Goal: Information Seeking & Learning: Learn about a topic

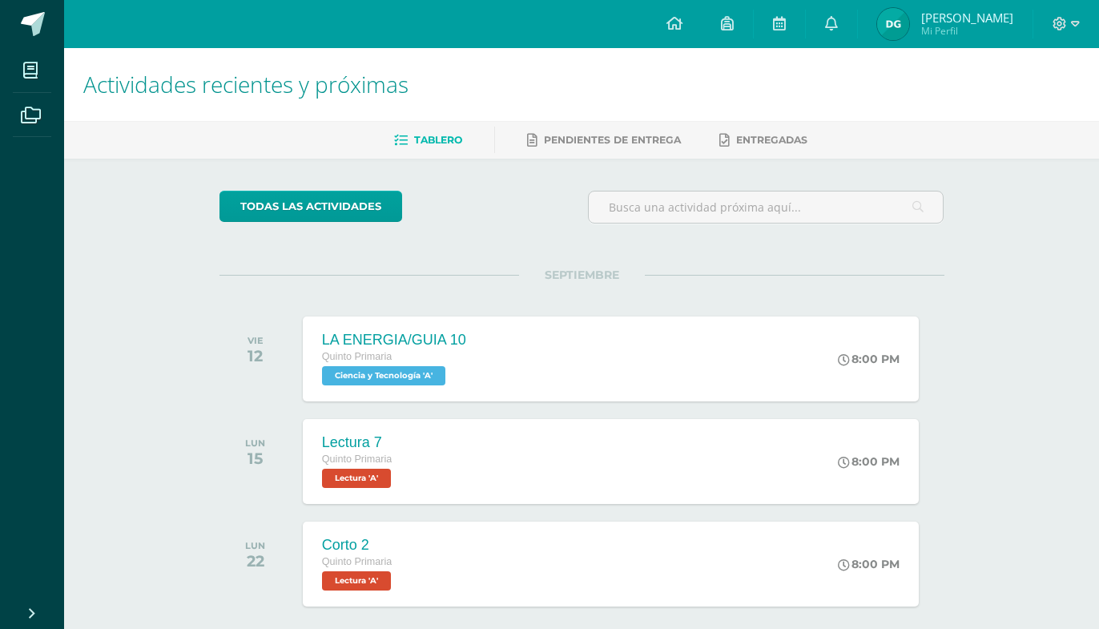
click at [824, 104] on h1 "Actividades recientes y próximas" at bounding box center [581, 84] width 996 height 73
click at [1068, 29] on span at bounding box center [1065, 24] width 27 height 18
click at [1074, 15] on div at bounding box center [1066, 24] width 66 height 48
click at [1079, 34] on div at bounding box center [1066, 24] width 66 height 48
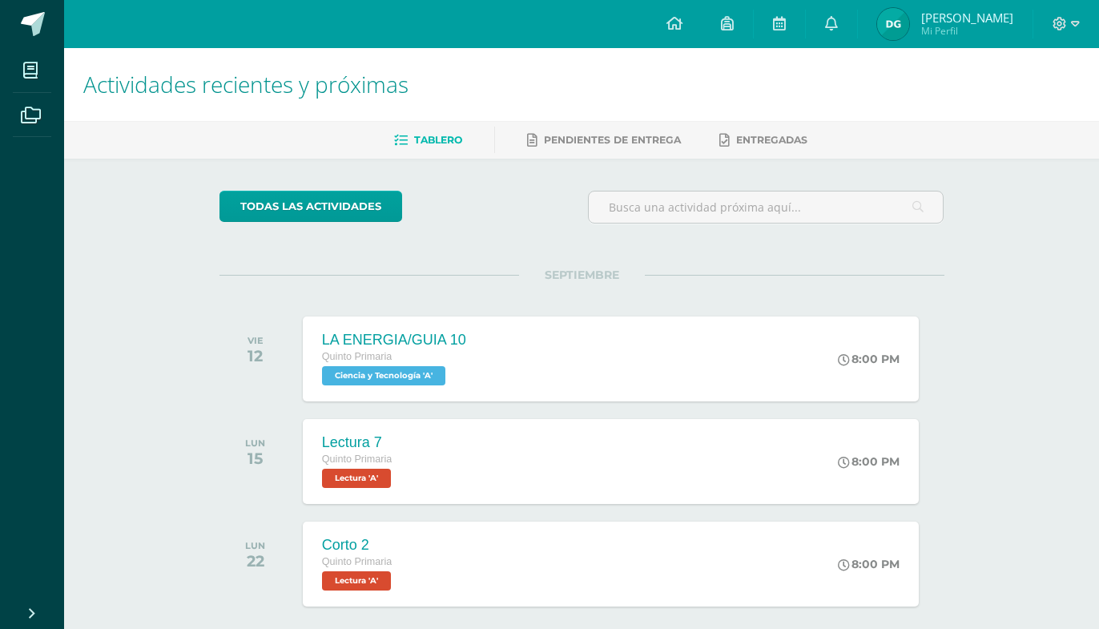
click at [1079, 34] on div at bounding box center [1066, 24] width 66 height 48
click at [1064, 28] on icon at bounding box center [1060, 24] width 14 height 14
click at [1020, 107] on span "Cerrar sesión" at bounding box center [1024, 109] width 72 height 15
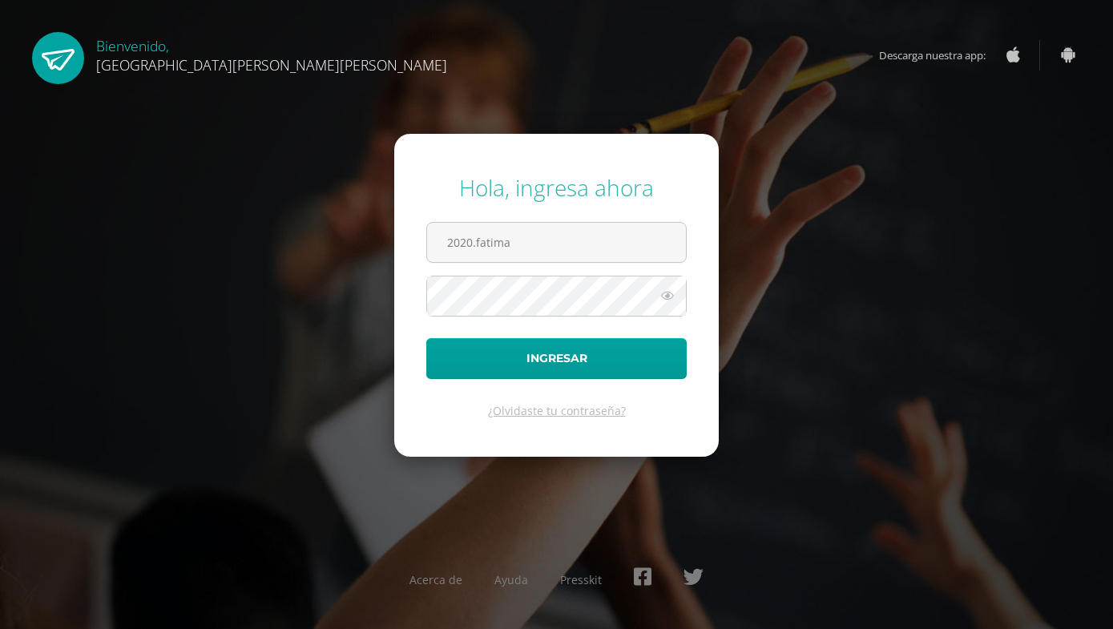
type input "2020."
click at [462, 249] on input "[EMAIL_ADDRESS][DOMAIN_NAME]" at bounding box center [556, 242] width 259 height 39
click at [466, 249] on input "[EMAIL_ADDRESS][DOMAIN_NAME]" at bounding box center [556, 242] width 259 height 39
type input "[EMAIL_ADDRESS][PERSON_NAME][DOMAIN_NAME]"
click at [426, 338] on button "Ingresar" at bounding box center [556, 358] width 260 height 41
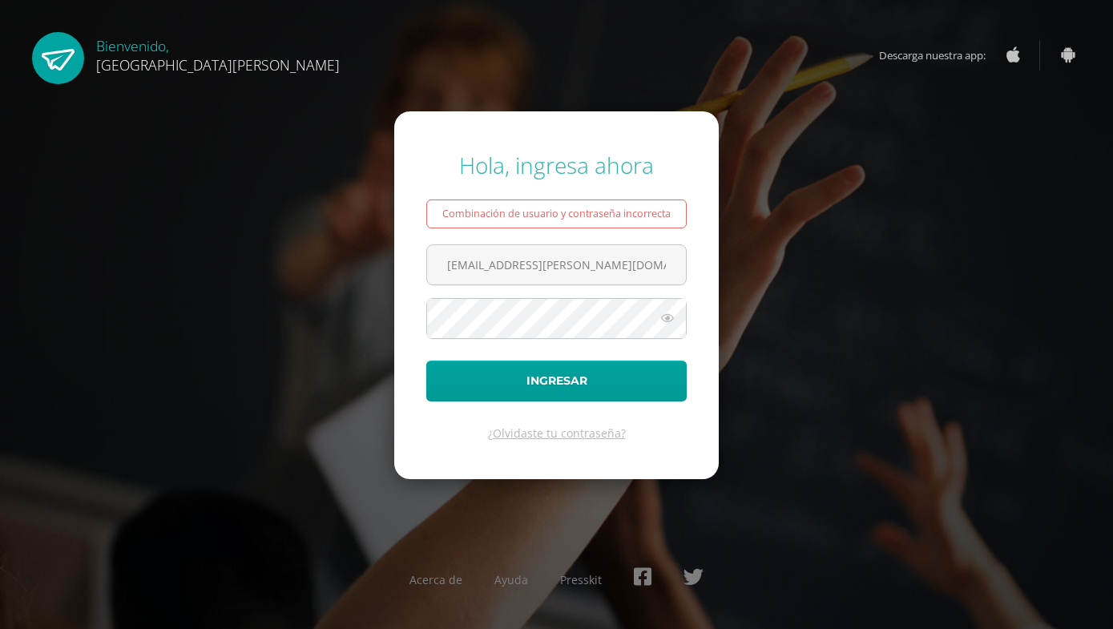
click at [429, 147] on form "Hola, ingresa ahora Combinación de usuario y contraseña incorrecta 20200812@fat…" at bounding box center [556, 294] width 324 height 367
click at [486, 266] on input "[EMAIL_ADDRESS][DOMAIN_NAME]" at bounding box center [556, 264] width 259 height 39
click at [493, 268] on input "[EMAIL_ADDRESS][DOMAIN_NAME]" at bounding box center [556, 264] width 259 height 39
click at [477, 266] on input "[EMAIL_ADDRESS][DOMAIN_NAME]" at bounding box center [556, 264] width 259 height 39
click at [497, 266] on input "[EMAIL_ADDRESS][DOMAIN_NAME]" at bounding box center [556, 264] width 259 height 39
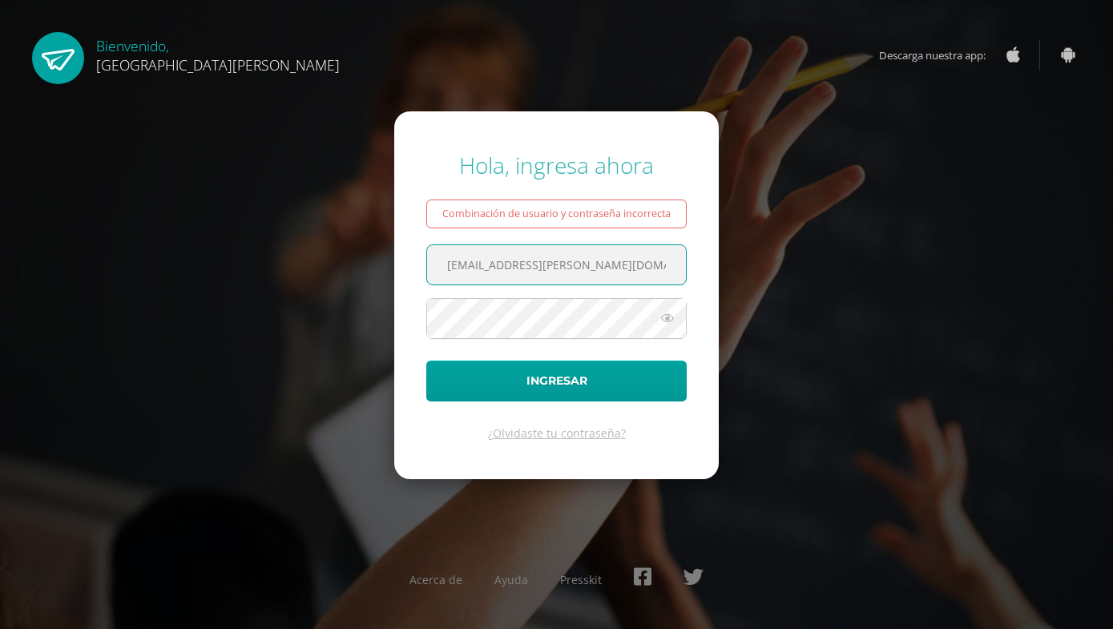
type input "[EMAIL_ADDRESS][DOMAIN_NAME]"
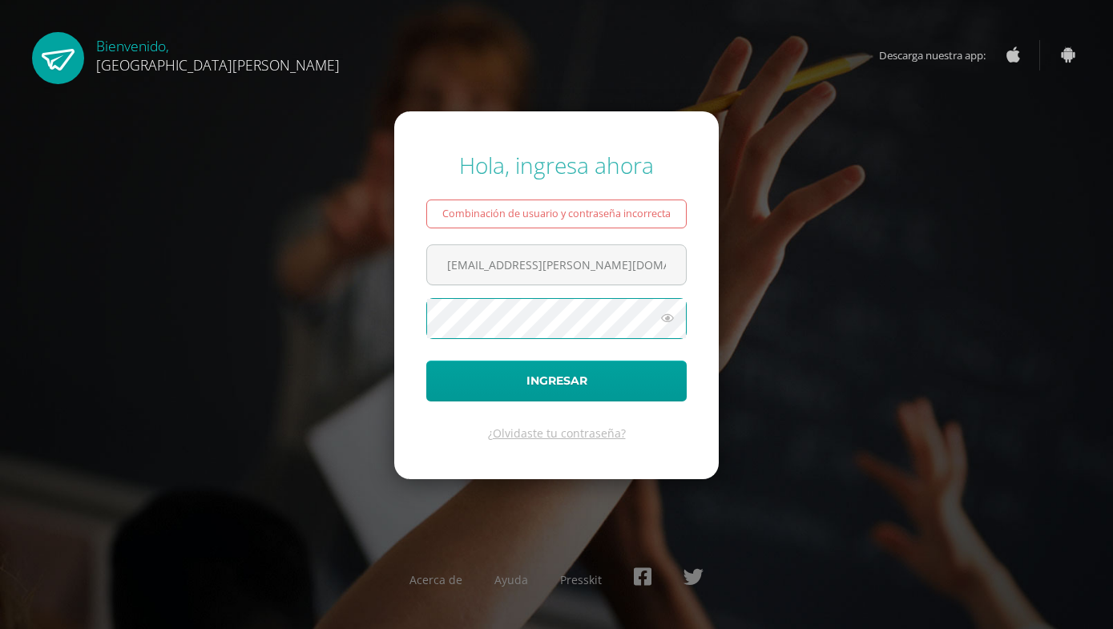
click at [426, 360] on button "Ingresar" at bounding box center [556, 380] width 260 height 41
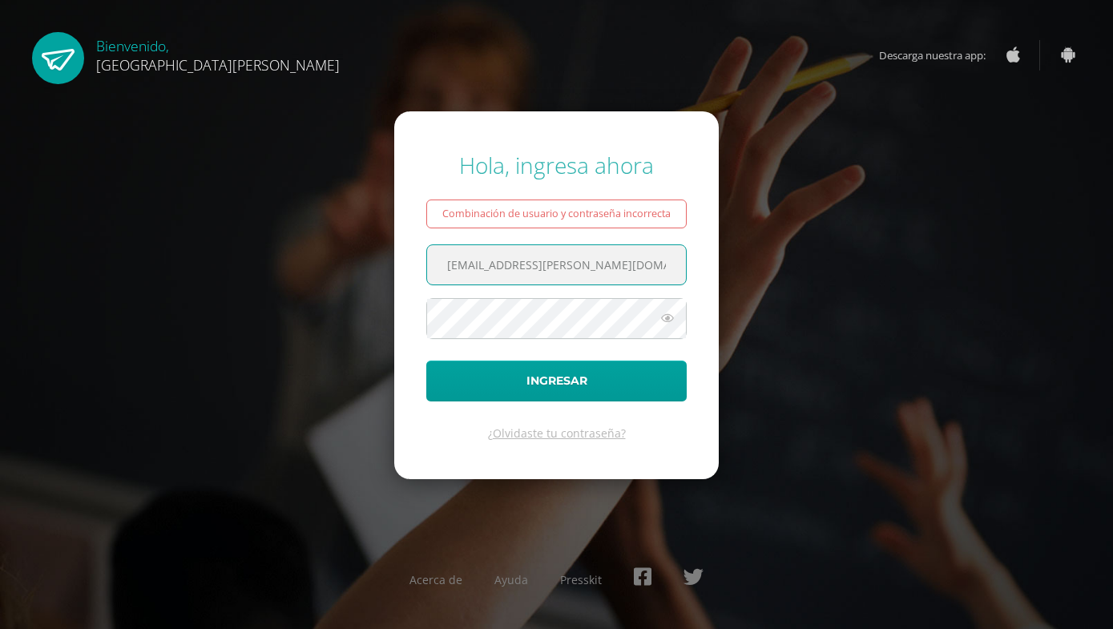
click at [475, 260] on input "[EMAIL_ADDRESS][DOMAIN_NAME]" at bounding box center [556, 264] width 259 height 39
type input "2020812@fatima.edoo.gt"
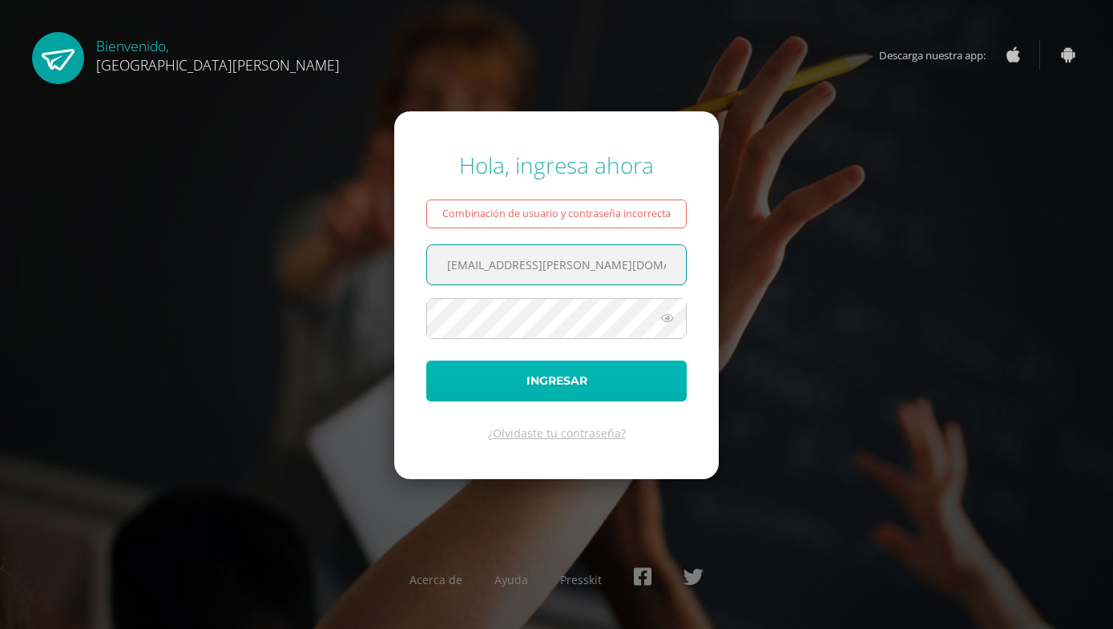
click at [614, 368] on button "Ingresar" at bounding box center [556, 380] width 260 height 41
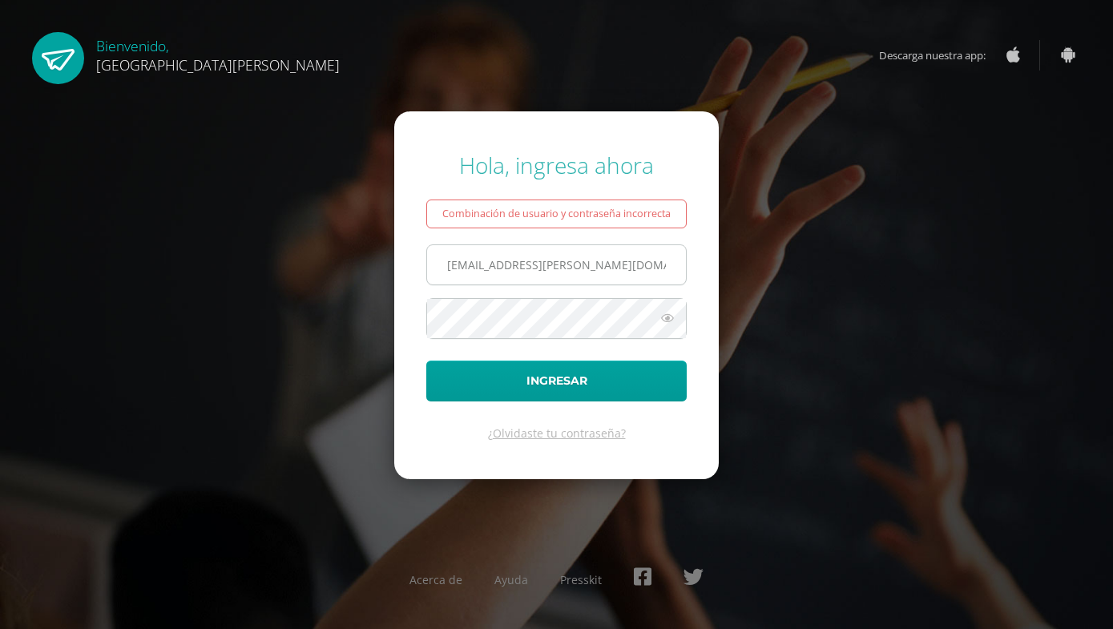
click at [469, 262] on input "2020812@fatima.edoo.gt" at bounding box center [556, 264] width 259 height 39
type input "[EMAIL_ADDRESS][DOMAIN_NAME]"
click at [581, 344] on form "Hola, ingresa ahora Combinación de usuario y contraseña incorrecta 20200812@fat…" at bounding box center [556, 294] width 324 height 367
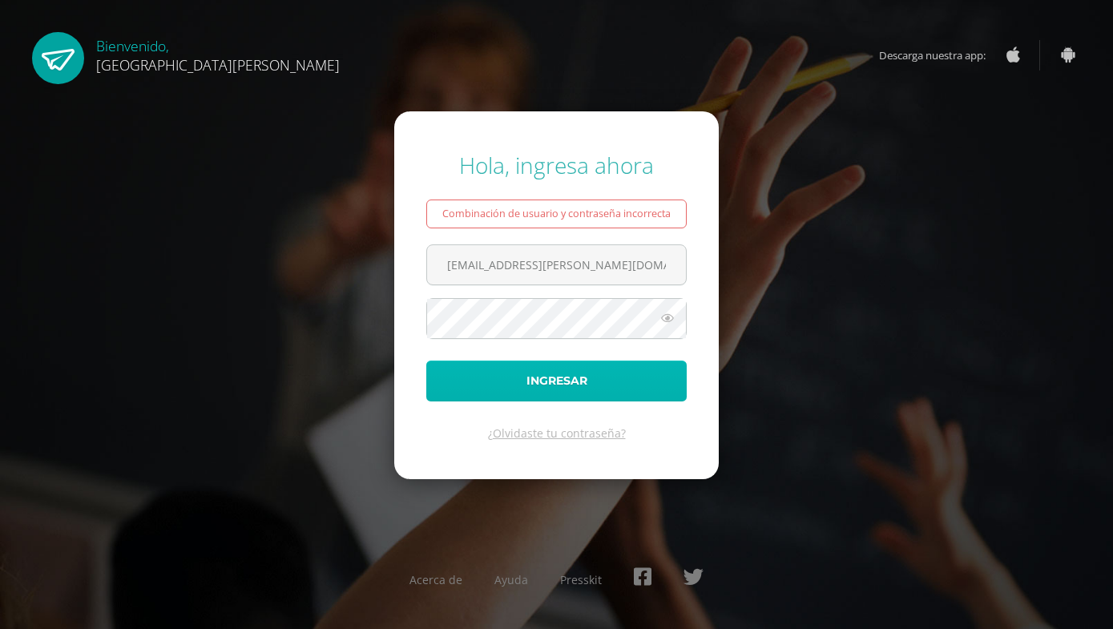
click at [582, 393] on button "Ingresar" at bounding box center [556, 380] width 260 height 41
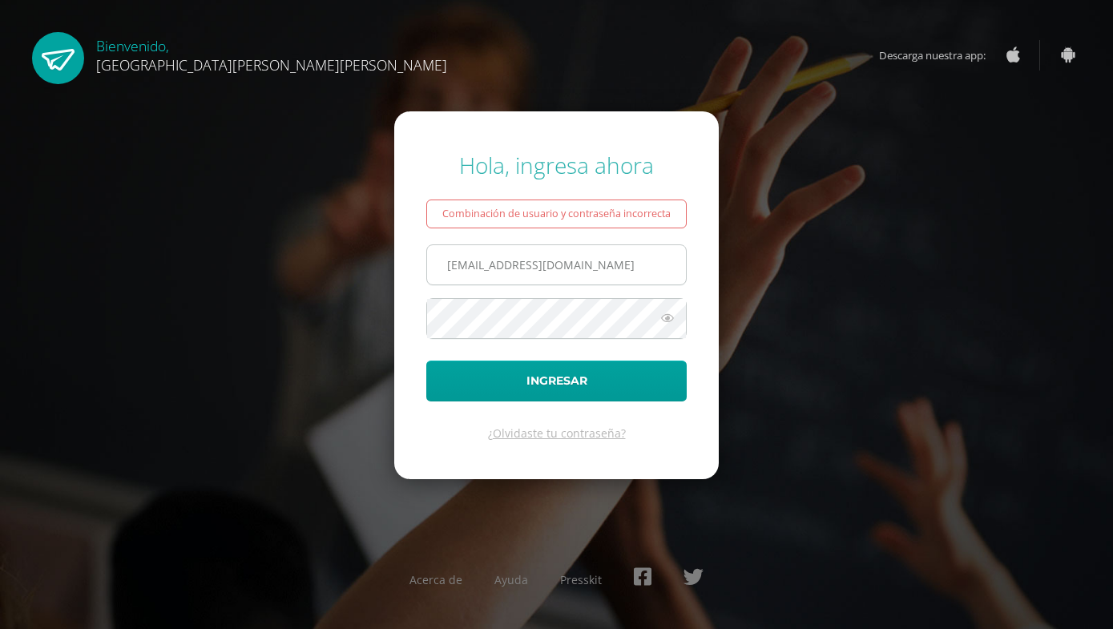
click at [489, 272] on input "[EMAIL_ADDRESS][DOMAIN_NAME]" at bounding box center [556, 264] width 259 height 39
click at [493, 260] on input "[EMAIL_ADDRESS][DOMAIN_NAME]" at bounding box center [556, 264] width 259 height 39
type input "20200@fatima.edoo.gt"
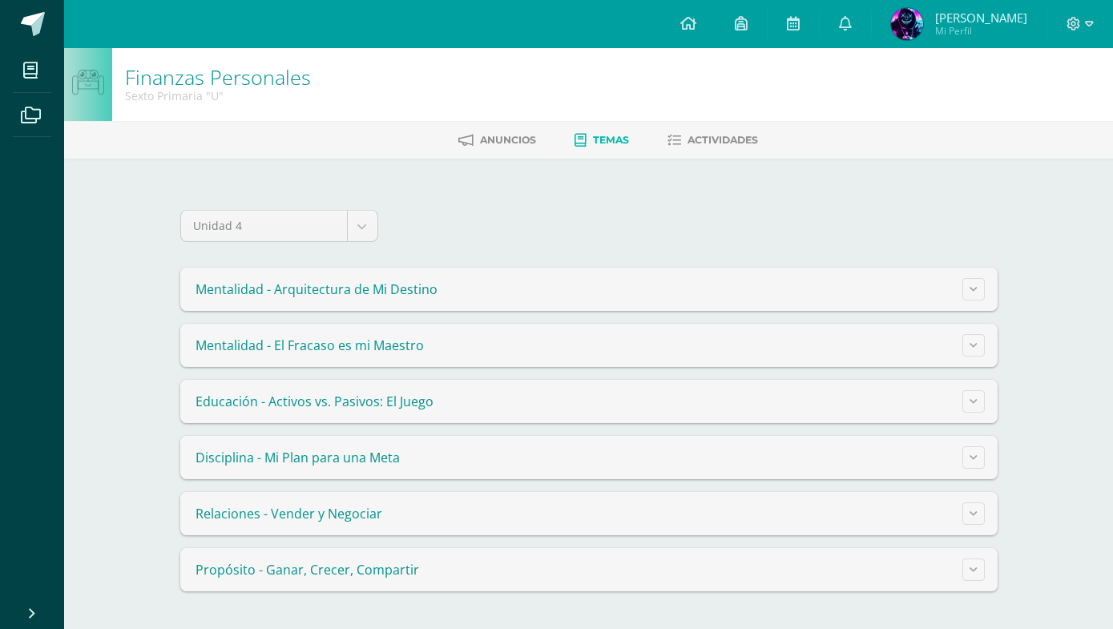
click at [976, 420] on summary "Educación - Activos vs. Pasivos: El Juego" at bounding box center [588, 401] width 817 height 43
click at [971, 409] on button at bounding box center [973, 401] width 22 height 22
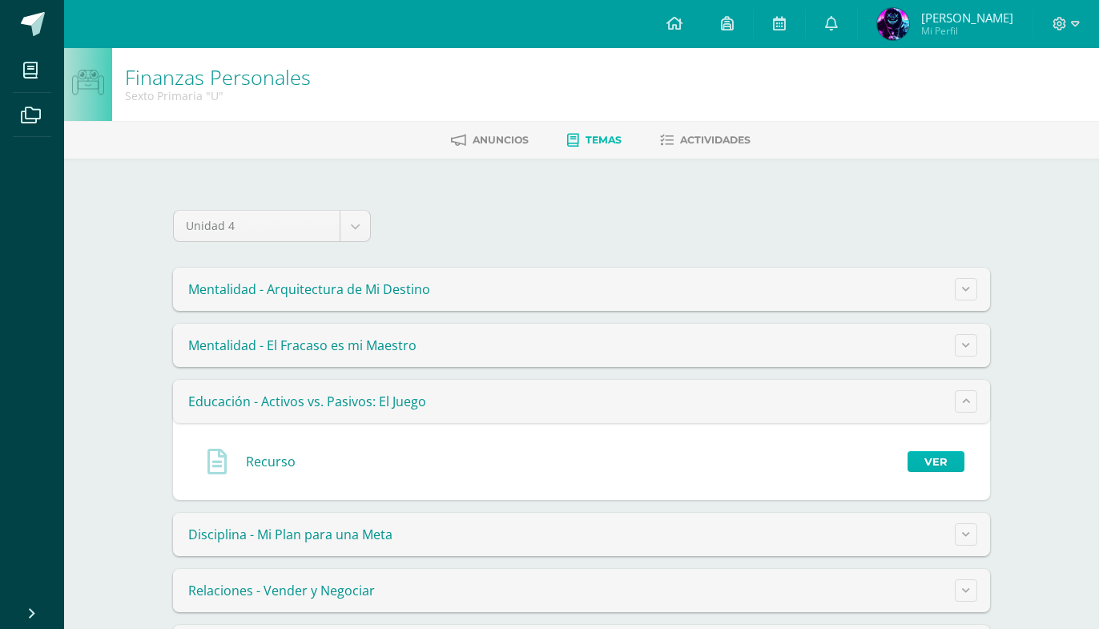
click at [924, 453] on link "Ver" at bounding box center [935, 461] width 57 height 21
click at [981, 344] on summary "Mentalidad - El Fracaso es mi Maestro" at bounding box center [581, 345] width 817 height 43
click at [973, 345] on button at bounding box center [966, 345] width 22 height 22
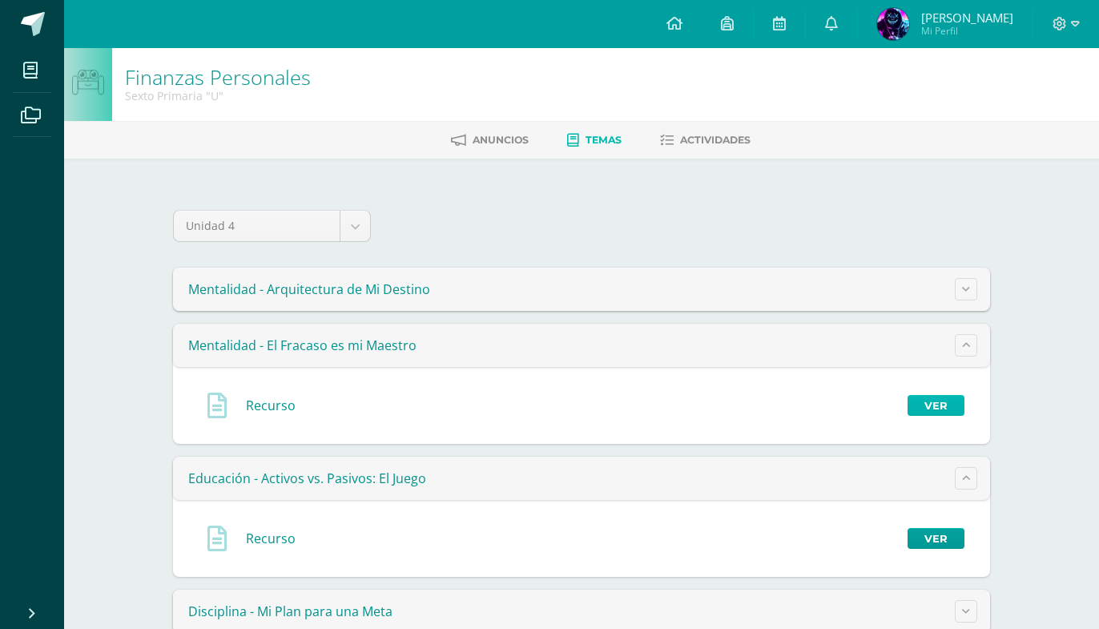
click at [932, 399] on link "Ver" at bounding box center [935, 405] width 57 height 21
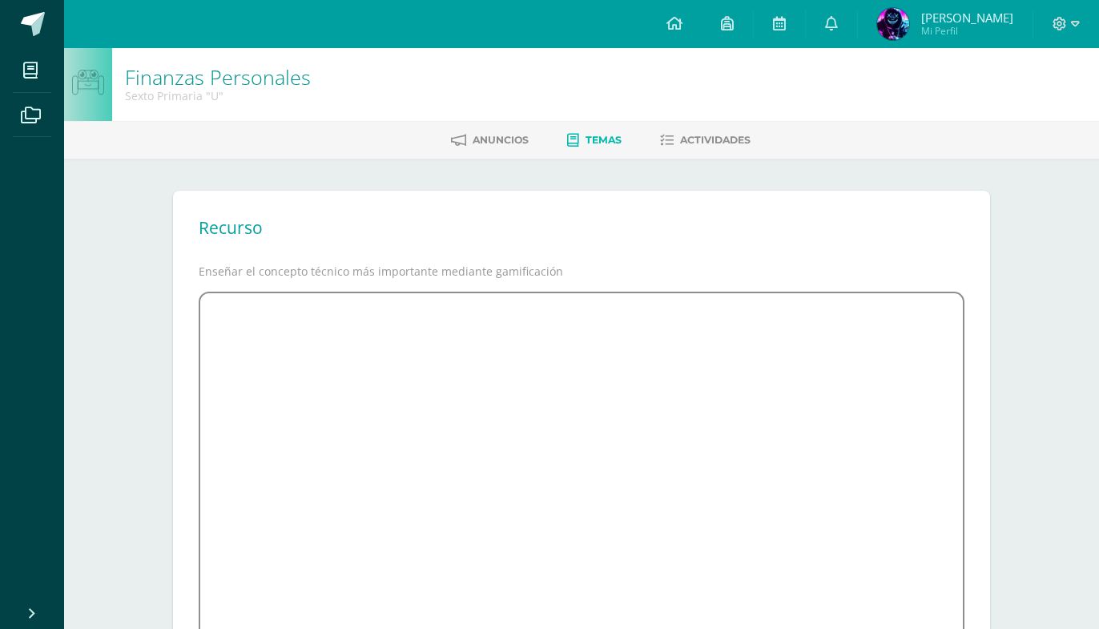
scroll to position [215, 0]
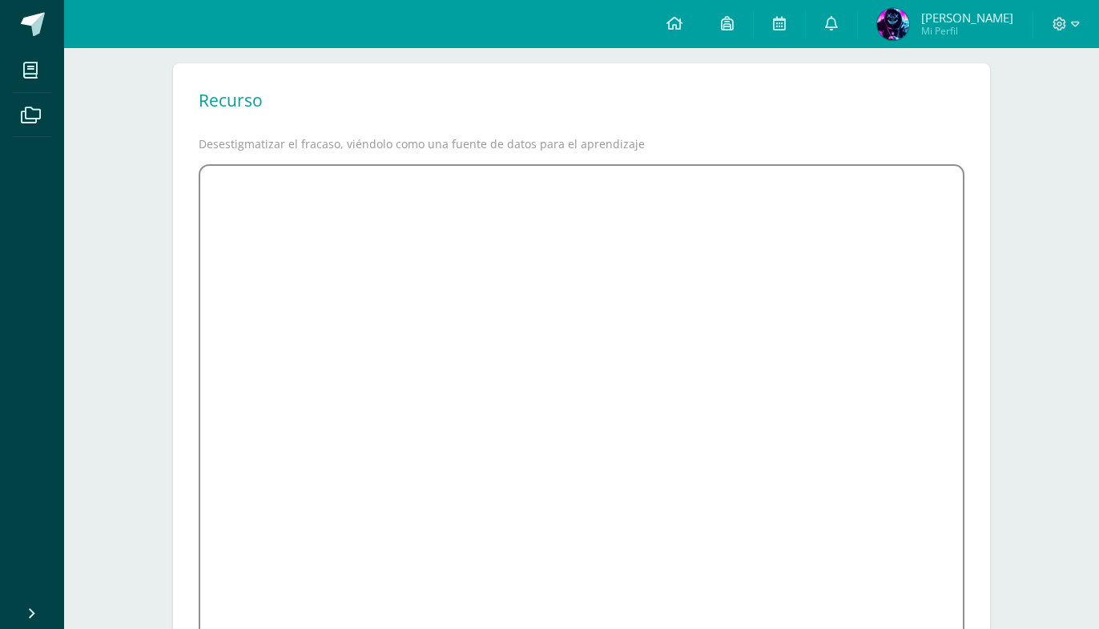
scroll to position [131, 0]
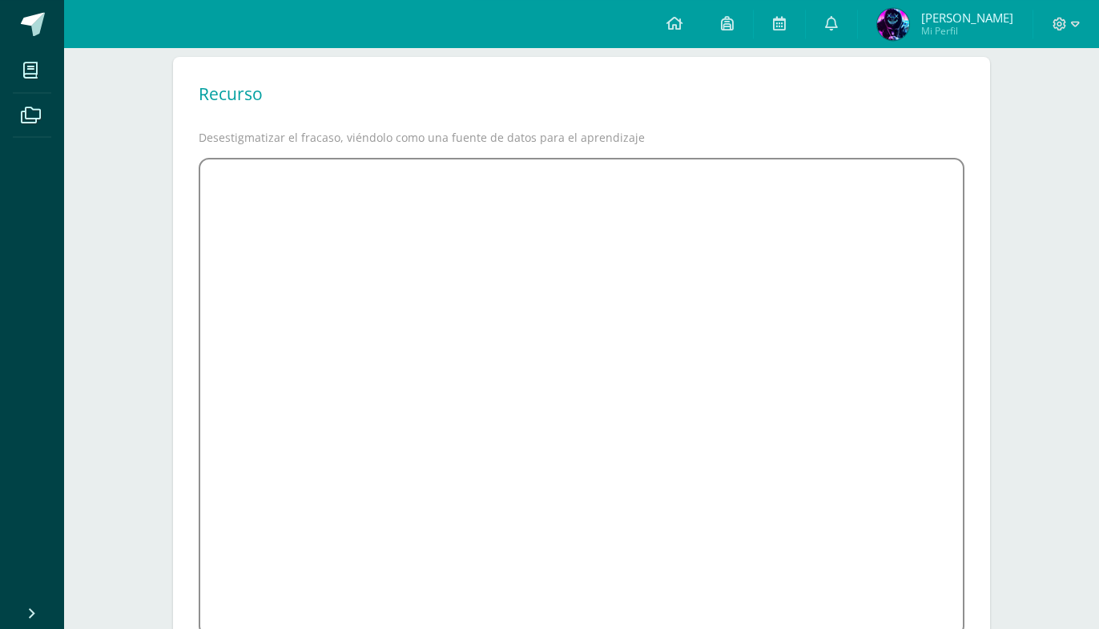
scroll to position [133, 0]
